Goal: Task Accomplishment & Management: Manage account settings

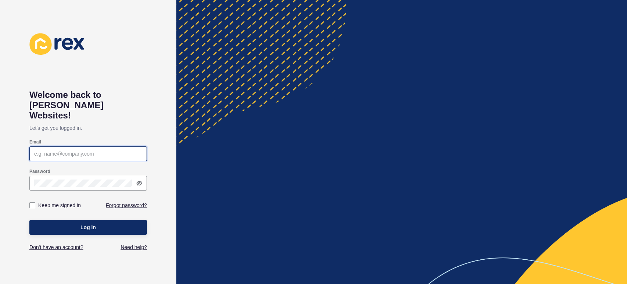
click at [92, 150] on input "Email" at bounding box center [88, 153] width 108 height 7
type input "[PERSON_NAME][EMAIL_ADDRESS][PERSON_NAME][DOMAIN_NAME]"
click at [90, 176] on div at bounding box center [88, 183] width 118 height 15
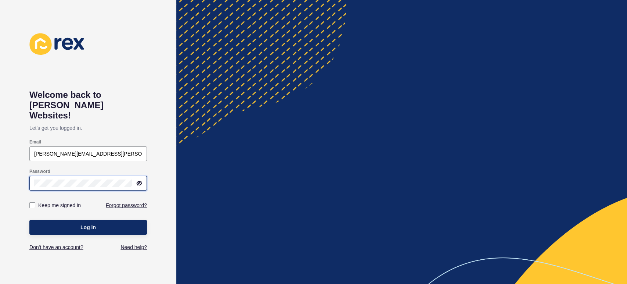
click at [29, 220] on button "Log in" at bounding box center [88, 227] width 118 height 15
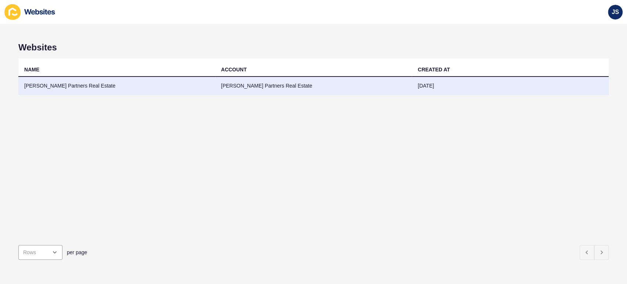
click at [143, 89] on td "[PERSON_NAME] Partners Real Estate" at bounding box center [116, 86] width 197 height 18
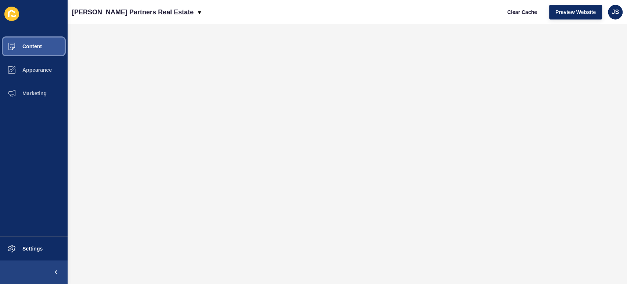
click at [36, 48] on span "Content" at bounding box center [20, 46] width 43 height 6
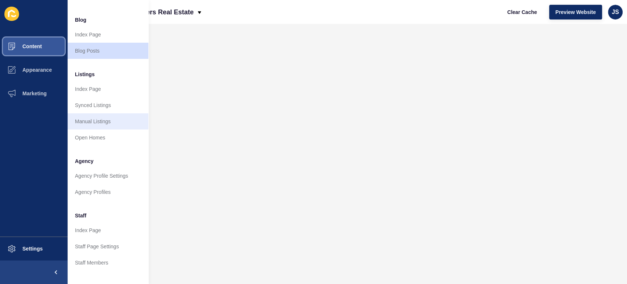
scroll to position [82, 0]
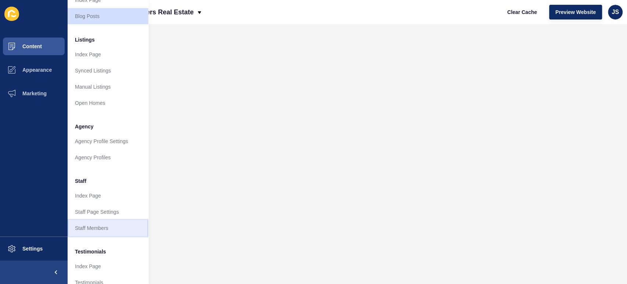
click at [91, 226] on link "Staff Members" at bounding box center [108, 228] width 81 height 16
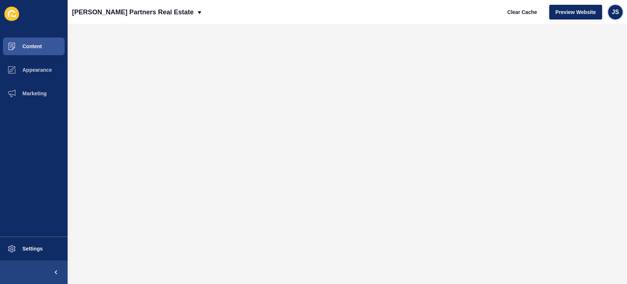
click at [615, 13] on span "JS" at bounding box center [615, 11] width 7 height 7
click at [595, 62] on link "Logout" at bounding box center [599, 61] width 54 height 16
